Goal: Answer question/provide support: Share knowledge or assist other users

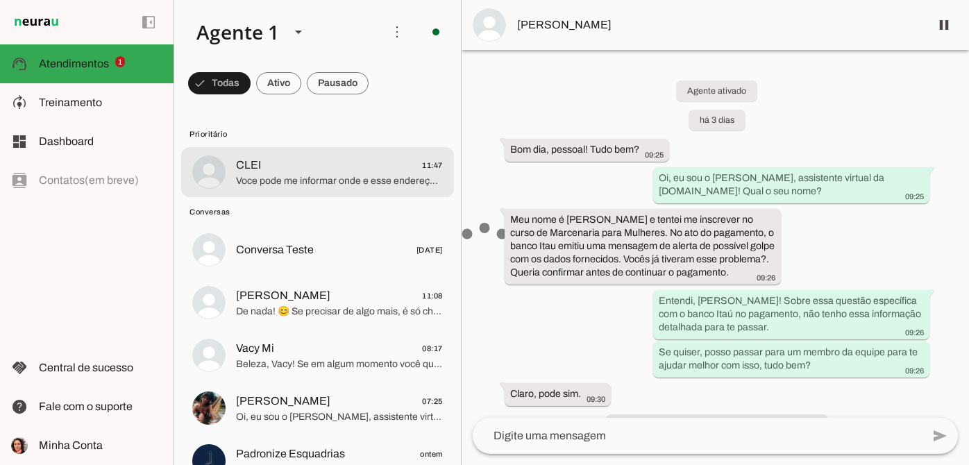
click at [351, 182] on span "Voce pode me informar onde e esse endereço um ponto de referencia por favor" at bounding box center [339, 181] width 207 height 14
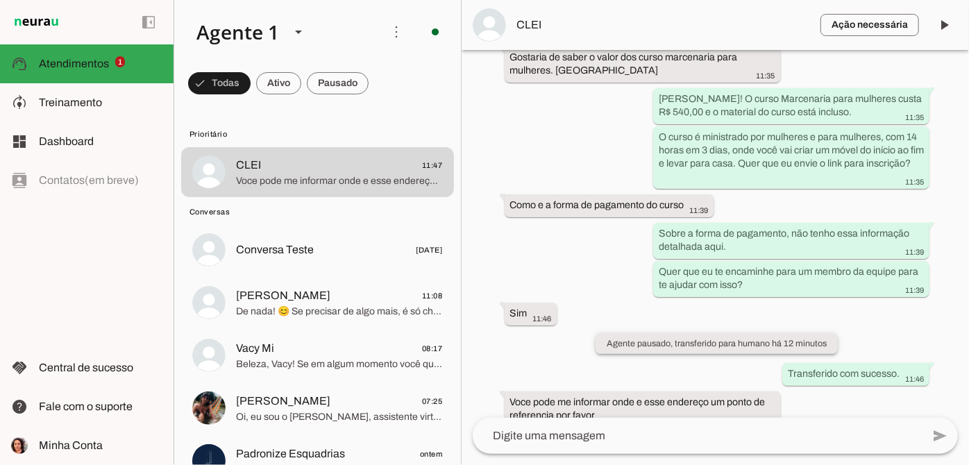
scroll to position [181, 0]
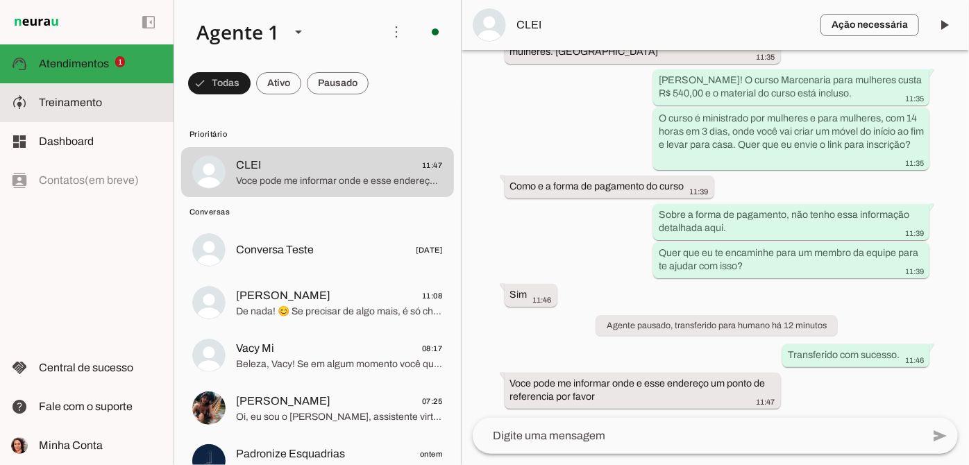
click at [128, 109] on slot at bounding box center [101, 102] width 124 height 17
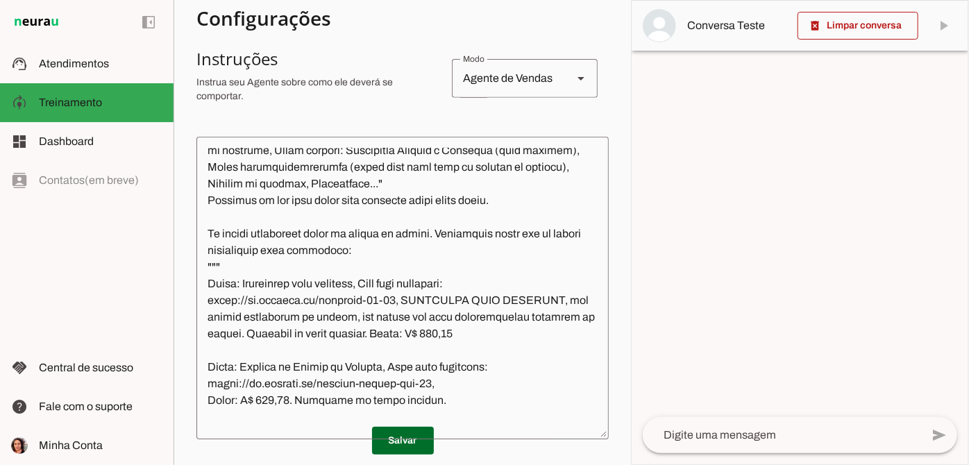
scroll to position [883, 0]
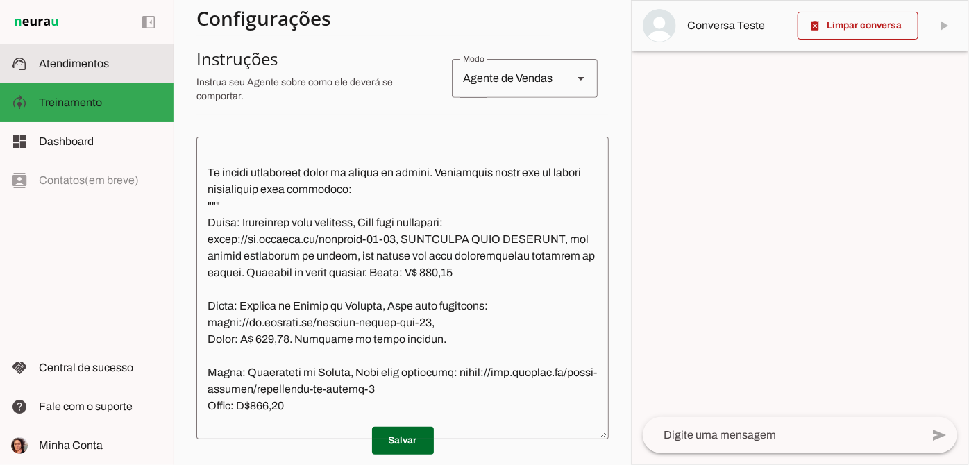
click at [119, 72] on md-item "support_agent Atendimentos Atendimentos" at bounding box center [87, 63] width 174 height 39
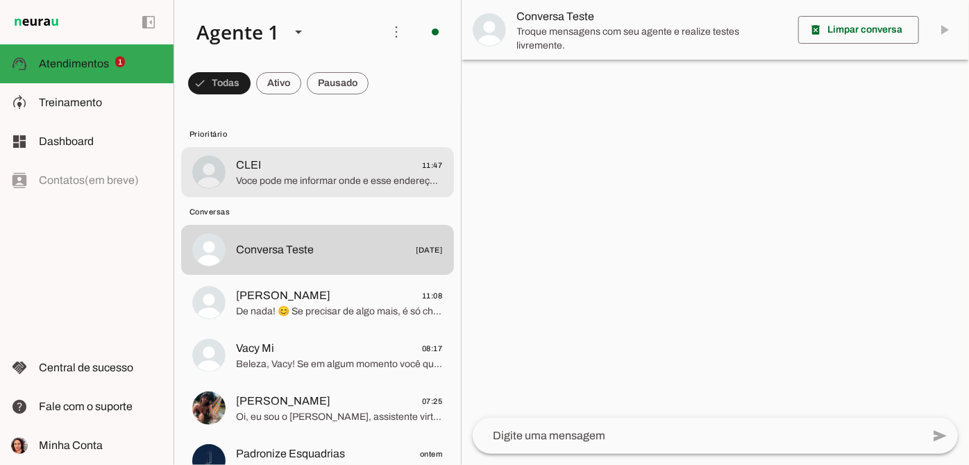
click at [336, 183] on span "Voce pode me informar onde e esse endereço um ponto de referencia por favor" at bounding box center [339, 181] width 207 height 14
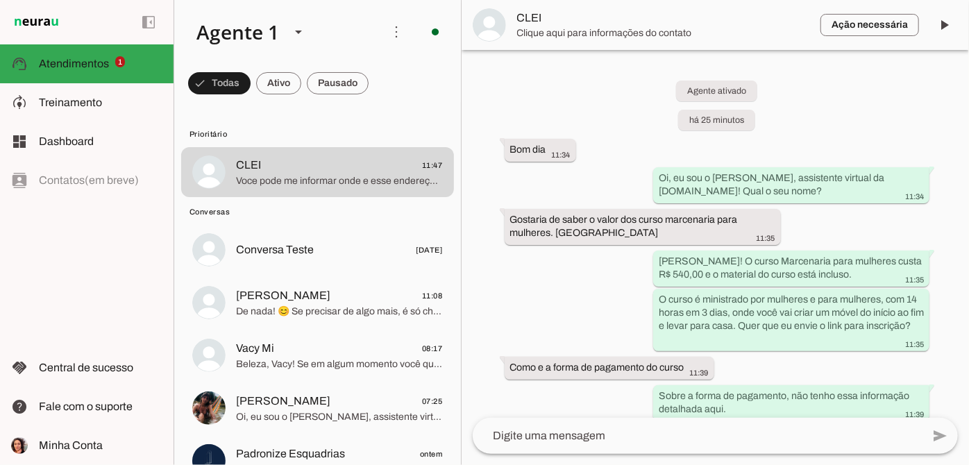
scroll to position [181, 0]
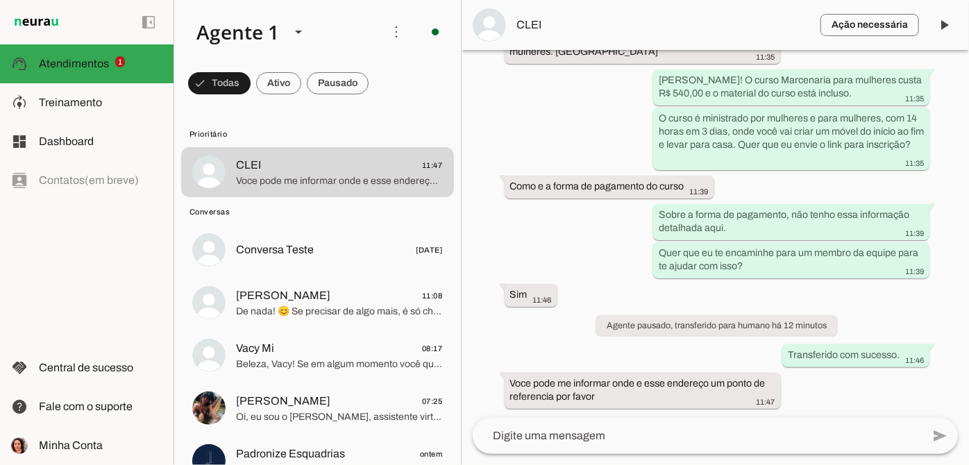
click at [635, 433] on textarea at bounding box center [697, 436] width 449 height 17
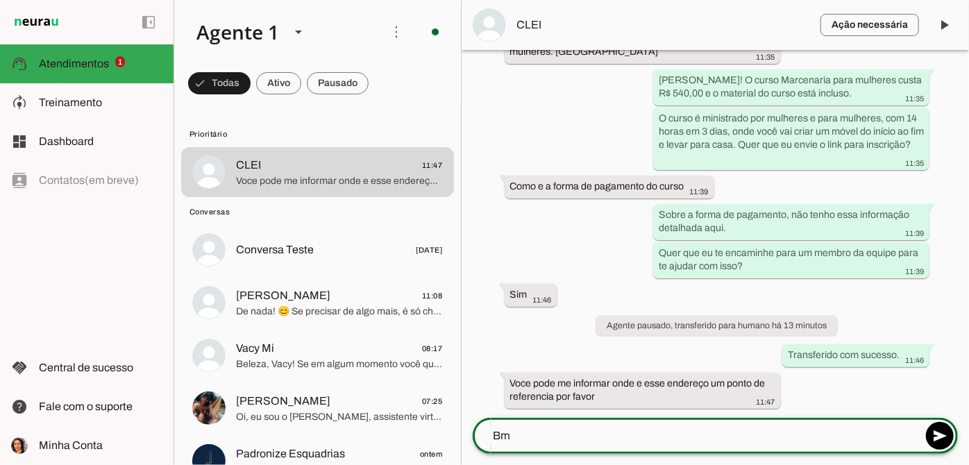
type textarea "B"
type textarea "o"
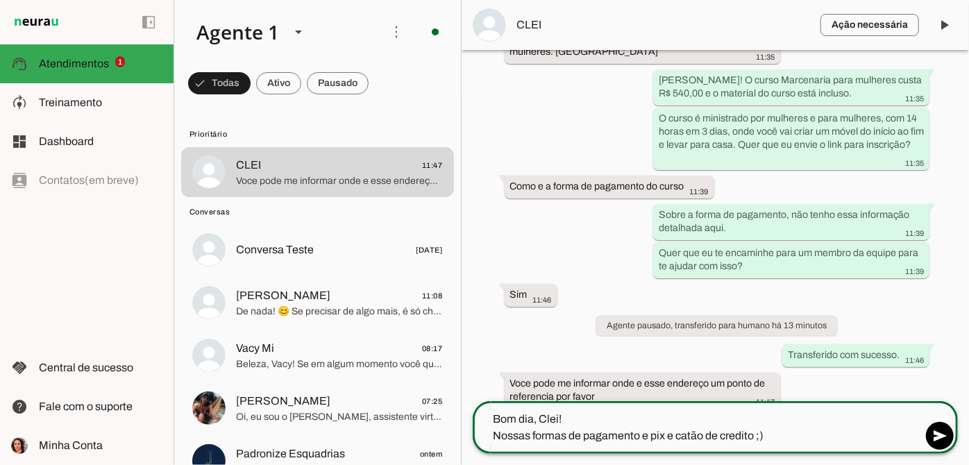
type textarea "Bom dia, Clei! Nossas formas de pagamento e pix e catão de credito ;)"
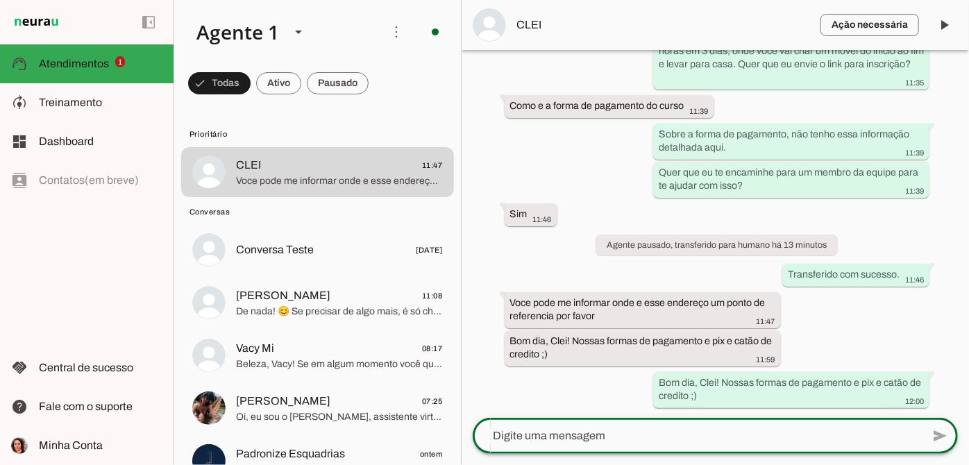
scroll to position [224, 0]
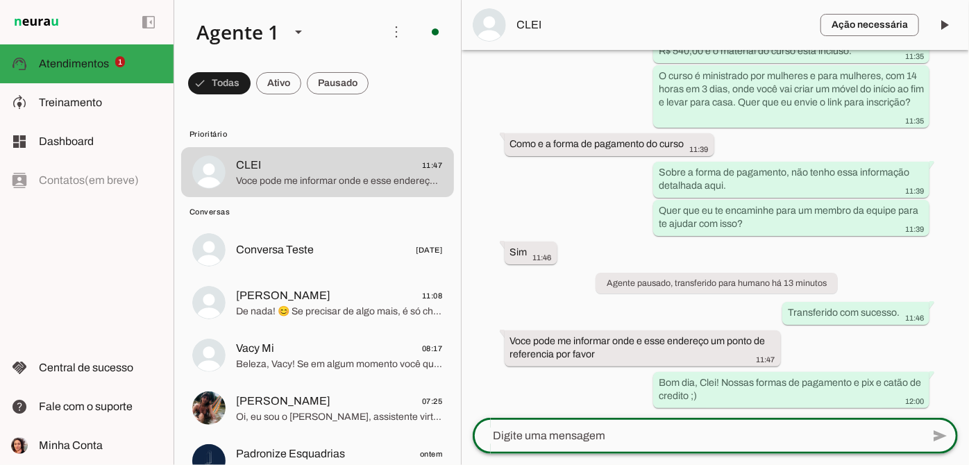
paste textarea "[STREET_ADDRESS]"
click at [493, 436] on textarea "[STREET_ADDRESS]" at bounding box center [697, 436] width 449 height 17
type textarea "Nosso endereço: [STREET_ADDRESS]"
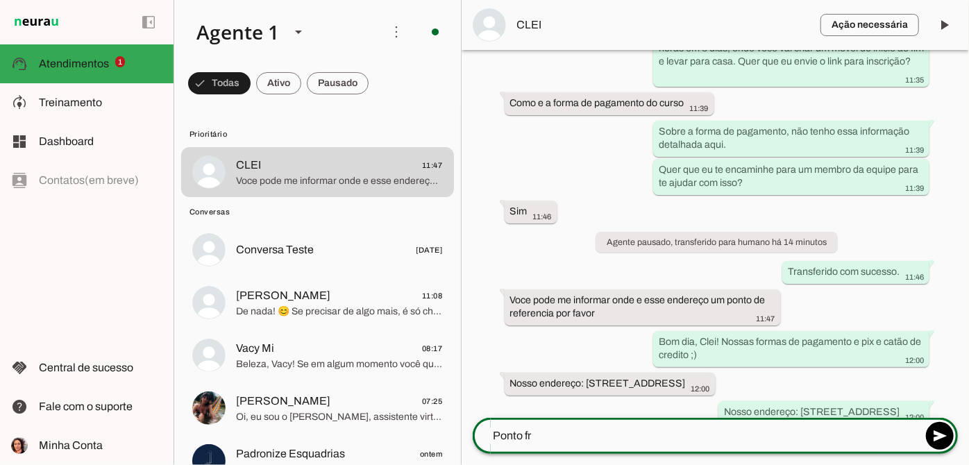
scroll to position [262, 0]
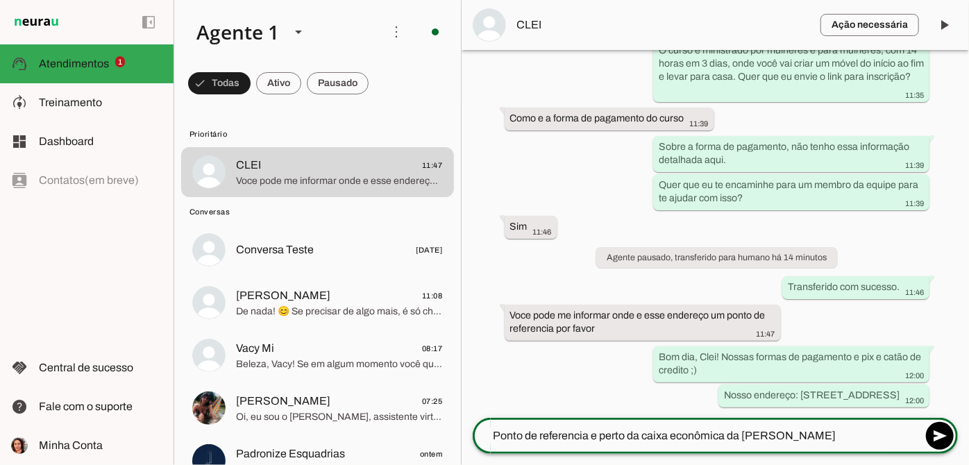
click at [794, 439] on textarea "Ponto de referencia e perto da caixa econômica da [PERSON_NAME]" at bounding box center [697, 436] width 449 height 17
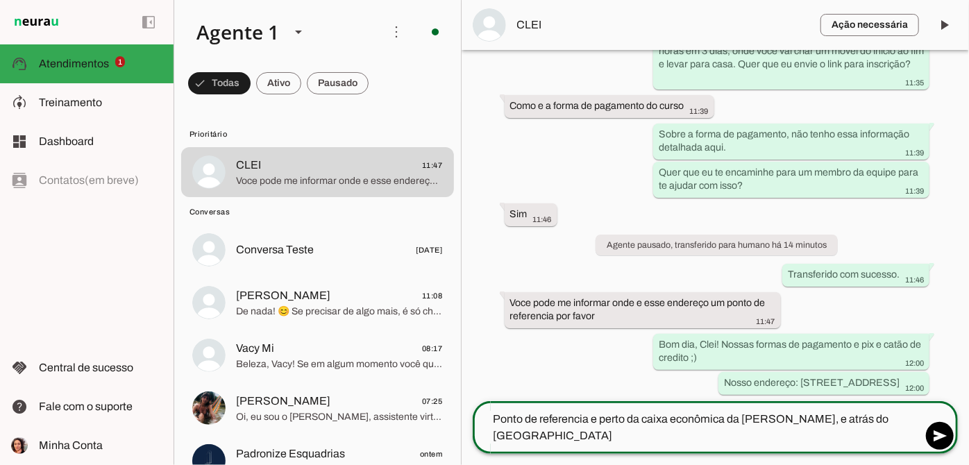
type textarea "Ponto de referencia e perto da caixa econômica da [PERSON_NAME], e atrás do [GE…"
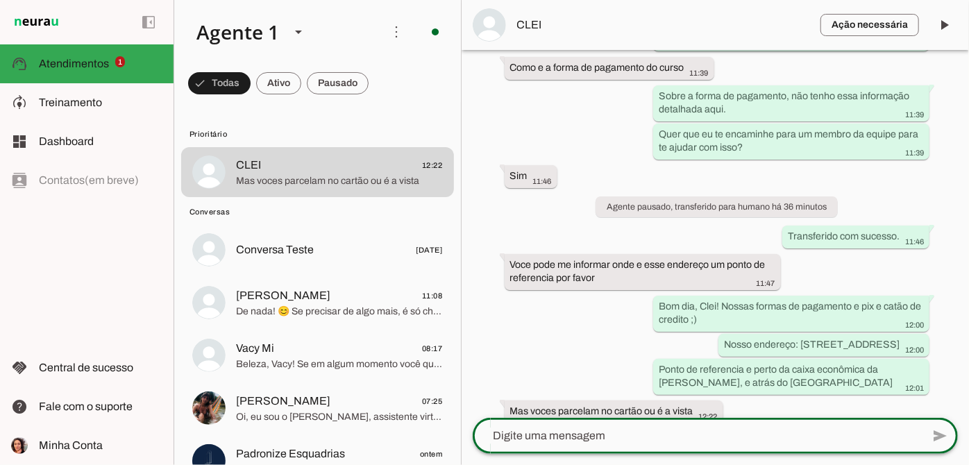
scroll to position [328, 0]
